Goal: Information Seeking & Learning: Find specific page/section

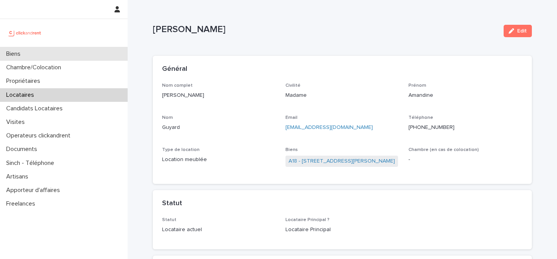
click at [75, 57] on div "Biens" at bounding box center [64, 54] width 128 height 14
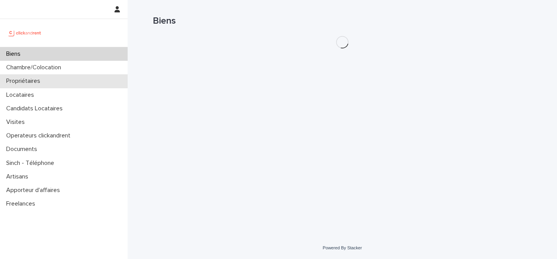
click at [53, 87] on div "Propriétaires" at bounding box center [64, 81] width 128 height 14
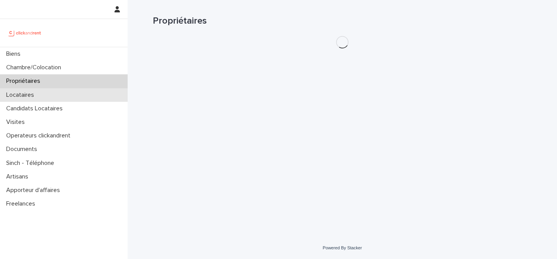
click at [52, 91] on div "Locataires" at bounding box center [64, 95] width 128 height 14
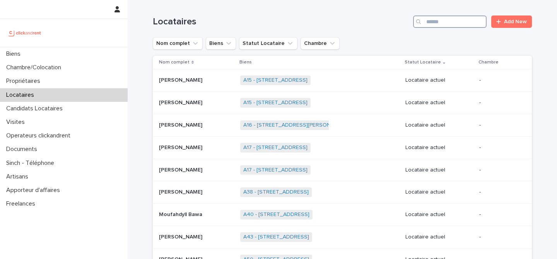
click at [459, 26] on input "Search" at bounding box center [449, 21] width 73 height 12
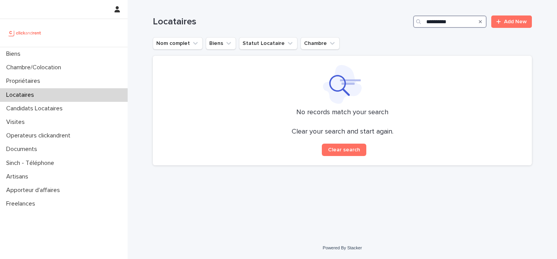
type input "**********"
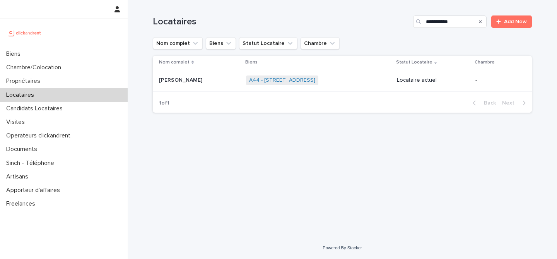
click at [211, 85] on div "[PERSON_NAME] [PERSON_NAME]" at bounding box center [199, 80] width 81 height 13
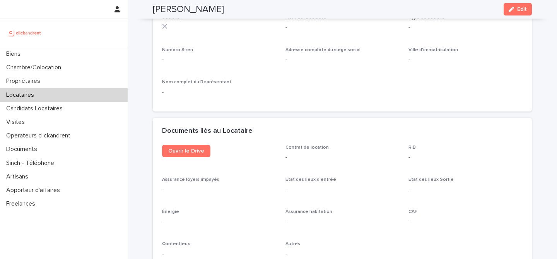
scroll to position [754, 0]
click at [196, 144] on link "Ouvrir le Drive" at bounding box center [186, 150] width 48 height 12
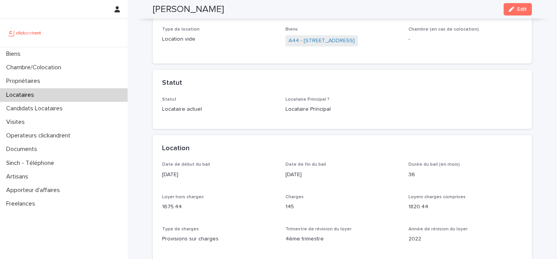
scroll to position [51, 0]
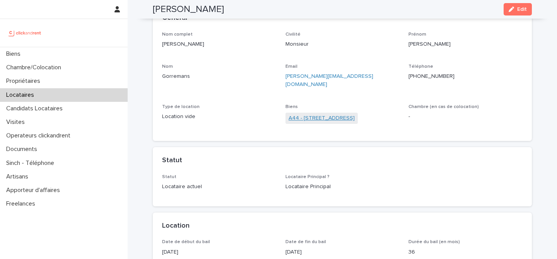
click at [328, 114] on link "A44 - [STREET_ADDRESS]" at bounding box center [321, 118] width 66 height 8
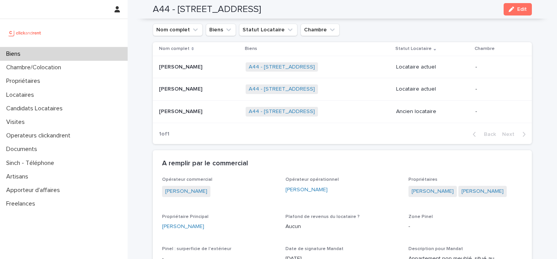
scroll to position [354, 0]
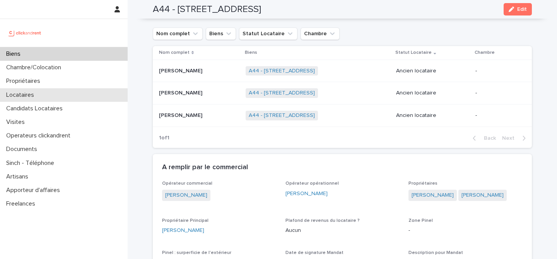
click at [47, 91] on div "Locataires" at bounding box center [64, 95] width 128 height 14
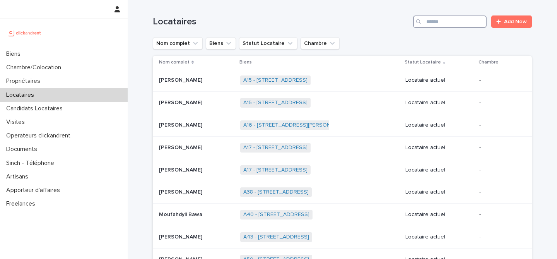
click at [427, 21] on input "Search" at bounding box center [449, 21] width 73 height 12
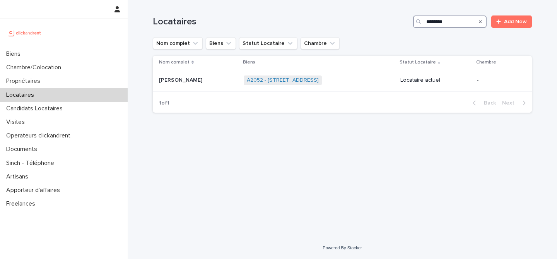
type input "********"
click at [31, 97] on p "Locataires" at bounding box center [21, 94] width 37 height 7
click at [432, 23] on input "Search" at bounding box center [449, 21] width 73 height 12
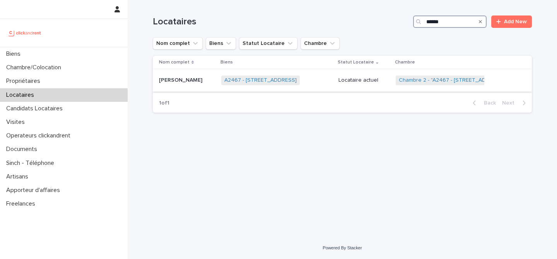
type input "******"
click at [328, 86] on div "A2467 - [STREET_ADDRESS] + 0" at bounding box center [276, 80] width 111 height 16
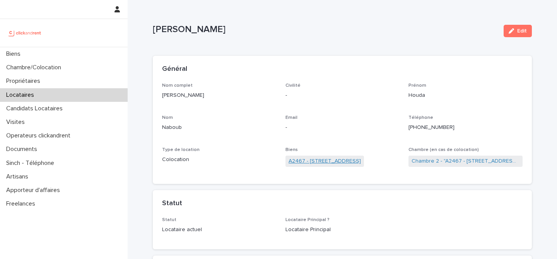
click at [321, 159] on link "A2467 - [STREET_ADDRESS]" at bounding box center [324, 161] width 72 height 8
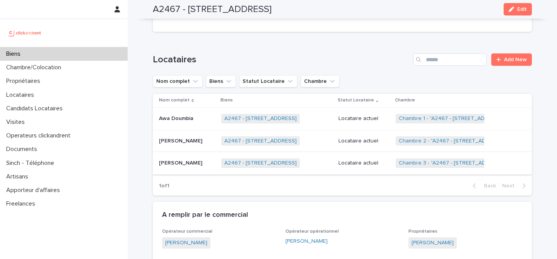
scroll to position [370, 0]
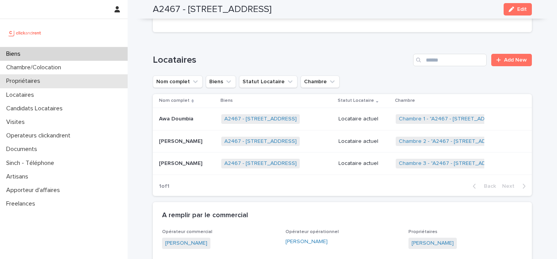
click at [46, 80] on p "Propriétaires" at bounding box center [24, 80] width 43 height 7
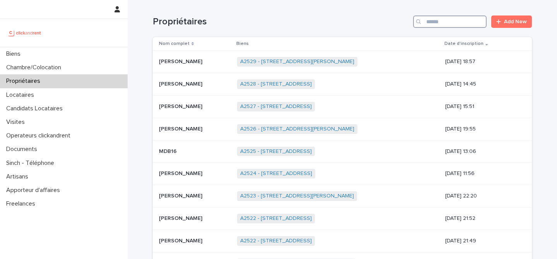
click at [432, 26] on input "Search" at bounding box center [449, 21] width 73 height 12
type input "******"
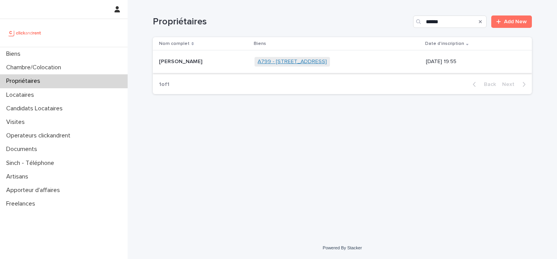
click at [258, 62] on link "A799 - [STREET_ADDRESS]" at bounding box center [292, 61] width 69 height 7
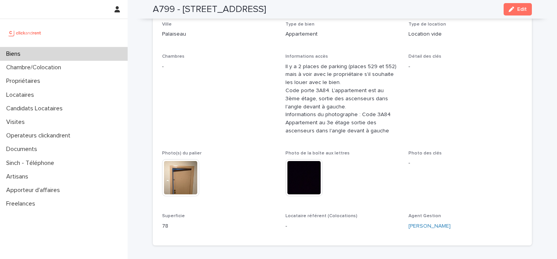
scroll to position [136, 0]
